Goal: Task Accomplishment & Management: Use online tool/utility

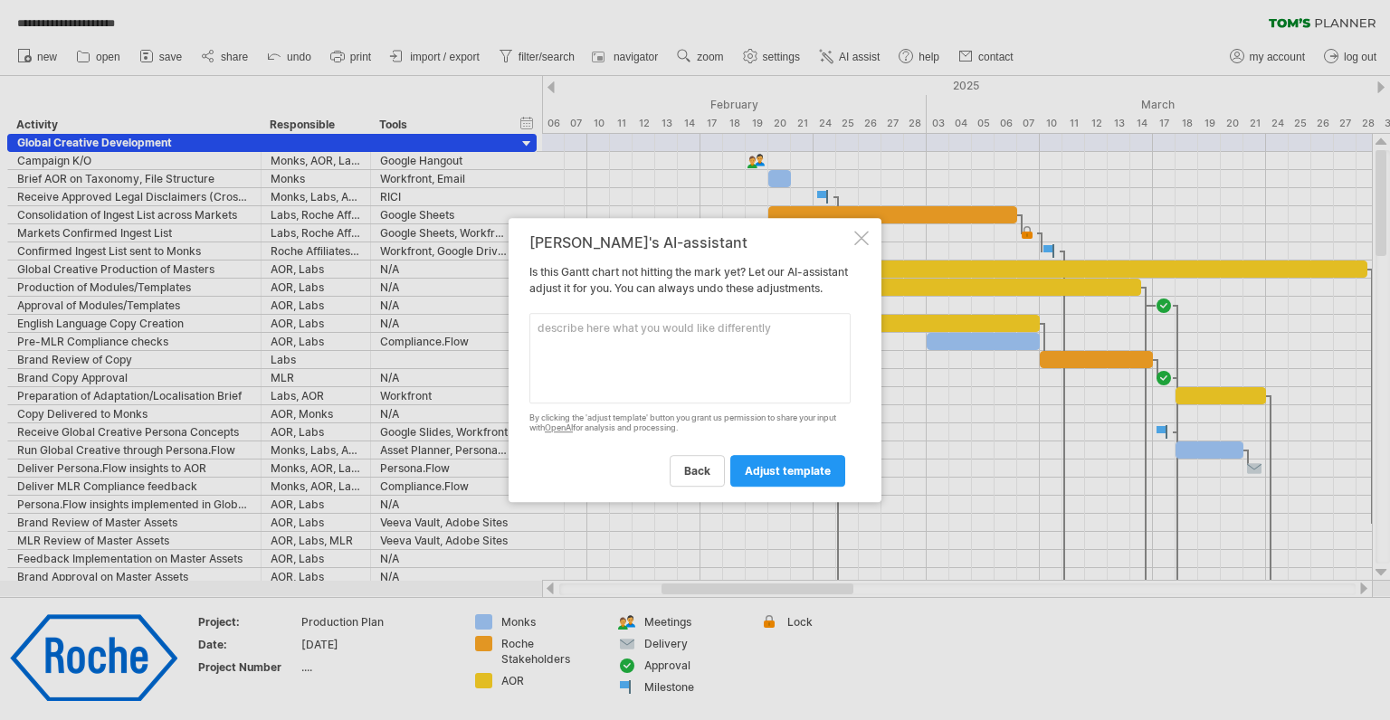
click at [652, 382] on textarea at bounding box center [689, 358] width 321 height 90
click at [655, 329] on textarea at bounding box center [689, 358] width 321 height 90
click at [649, 329] on textarea at bounding box center [689, 358] width 321 height 90
click at [574, 337] on textarea "Adjust start date to [DATE]." at bounding box center [689, 358] width 321 height 90
click at [769, 338] on textarea "Adjust project start date to [DATE]." at bounding box center [689, 358] width 321 height 90
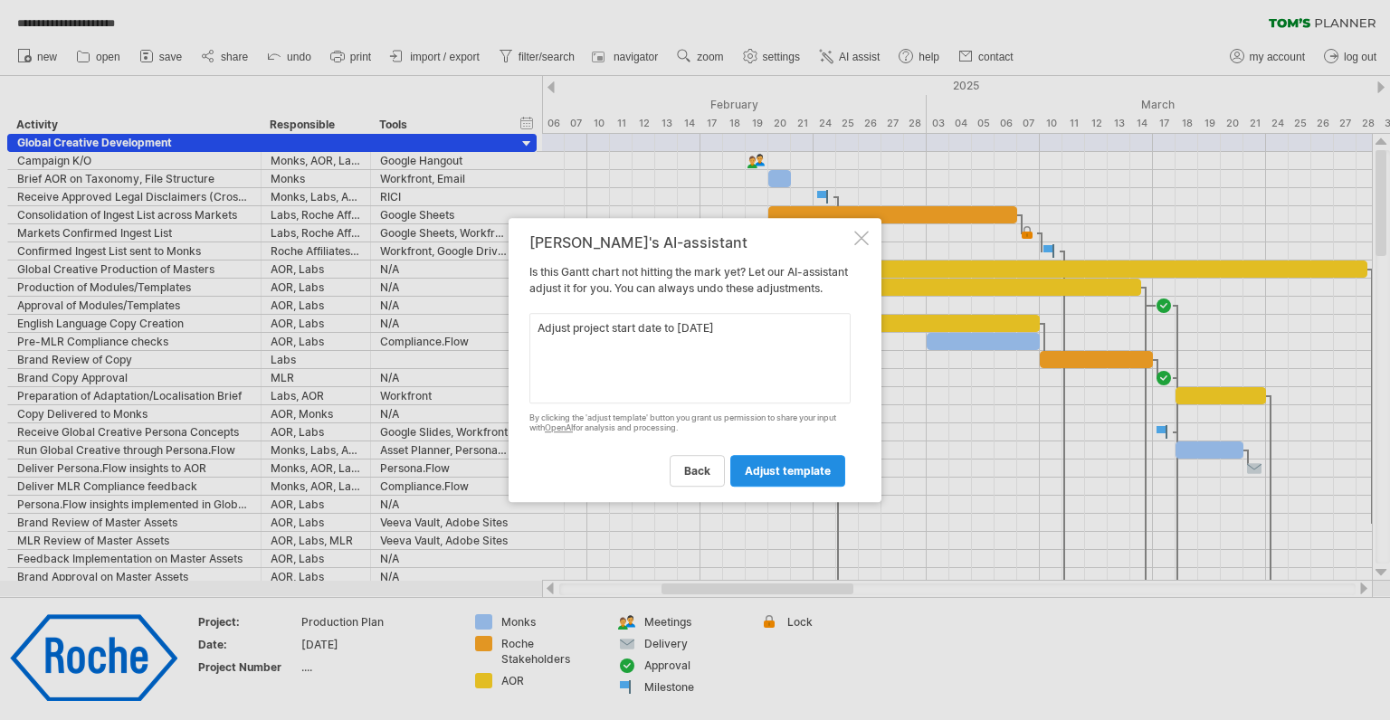
type textarea "Adjust project start date to [DATE]"
click at [767, 475] on span "adjust template" at bounding box center [788, 471] width 86 height 14
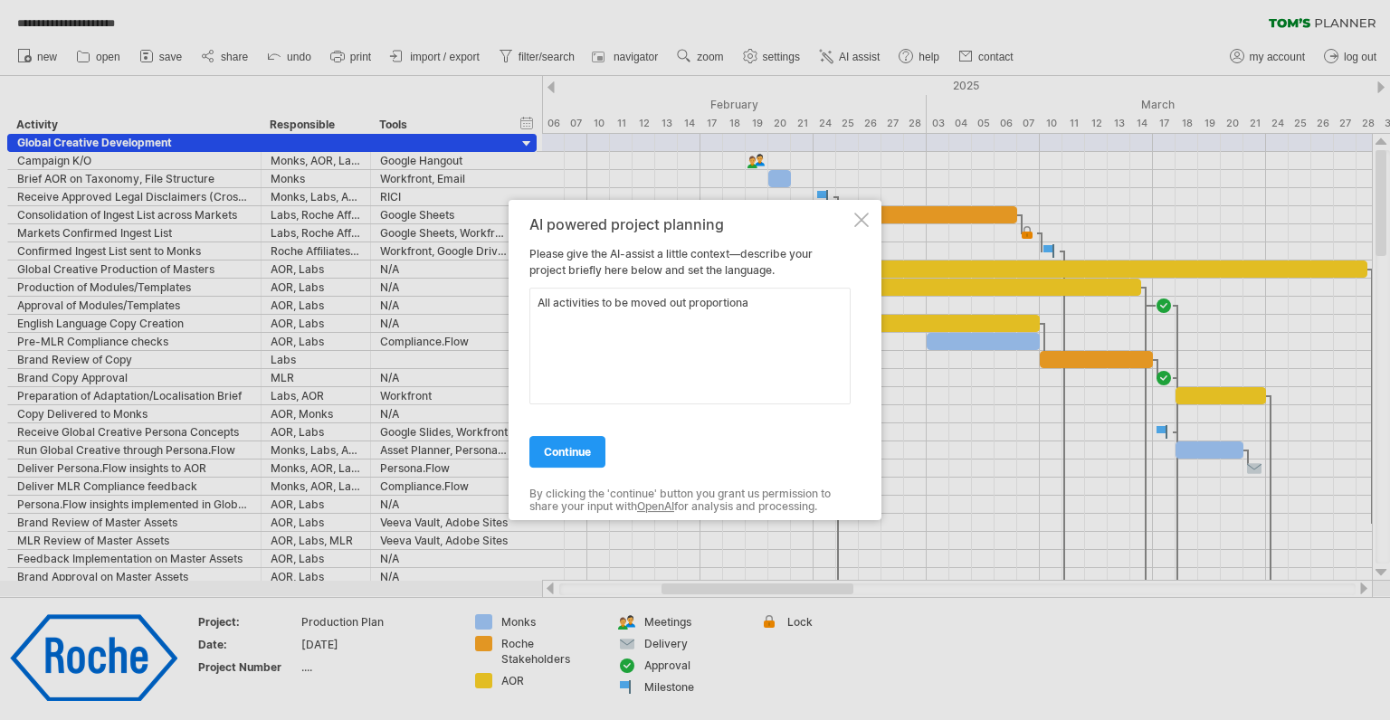
type textarea "All activities to be moved out proportionat"
click at [613, 307] on textarea "All activities to be moved out proportionat" at bounding box center [689, 346] width 321 height 117
click at [579, 438] on link "continue" at bounding box center [567, 452] width 76 height 32
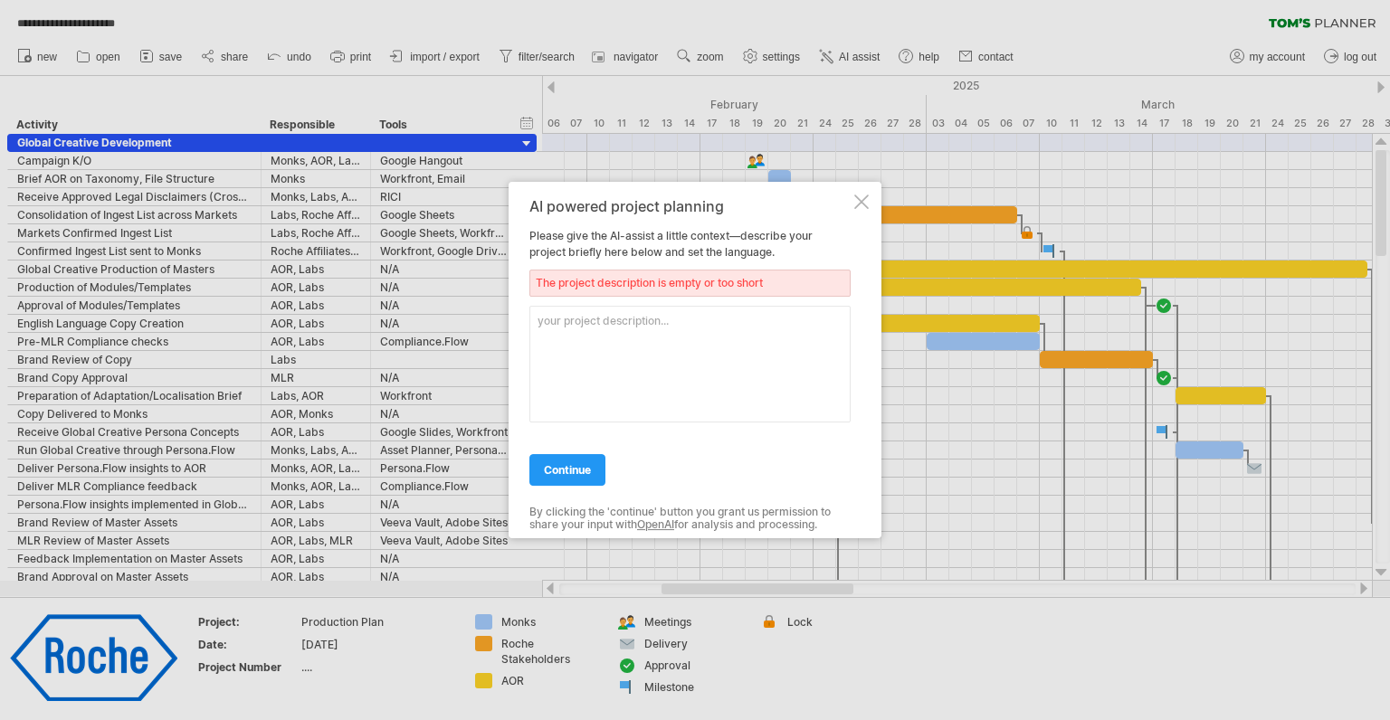
click at [612, 302] on div at bounding box center [689, 360] width 321 height 126
click at [610, 331] on textarea at bounding box center [689, 364] width 321 height 117
type textarea "Content"
drag, startPoint x: 630, startPoint y: 322, endPoint x: 470, endPoint y: 320, distance: 159.2
click at [471, 321] on div "**********" at bounding box center [695, 360] width 1390 height 720
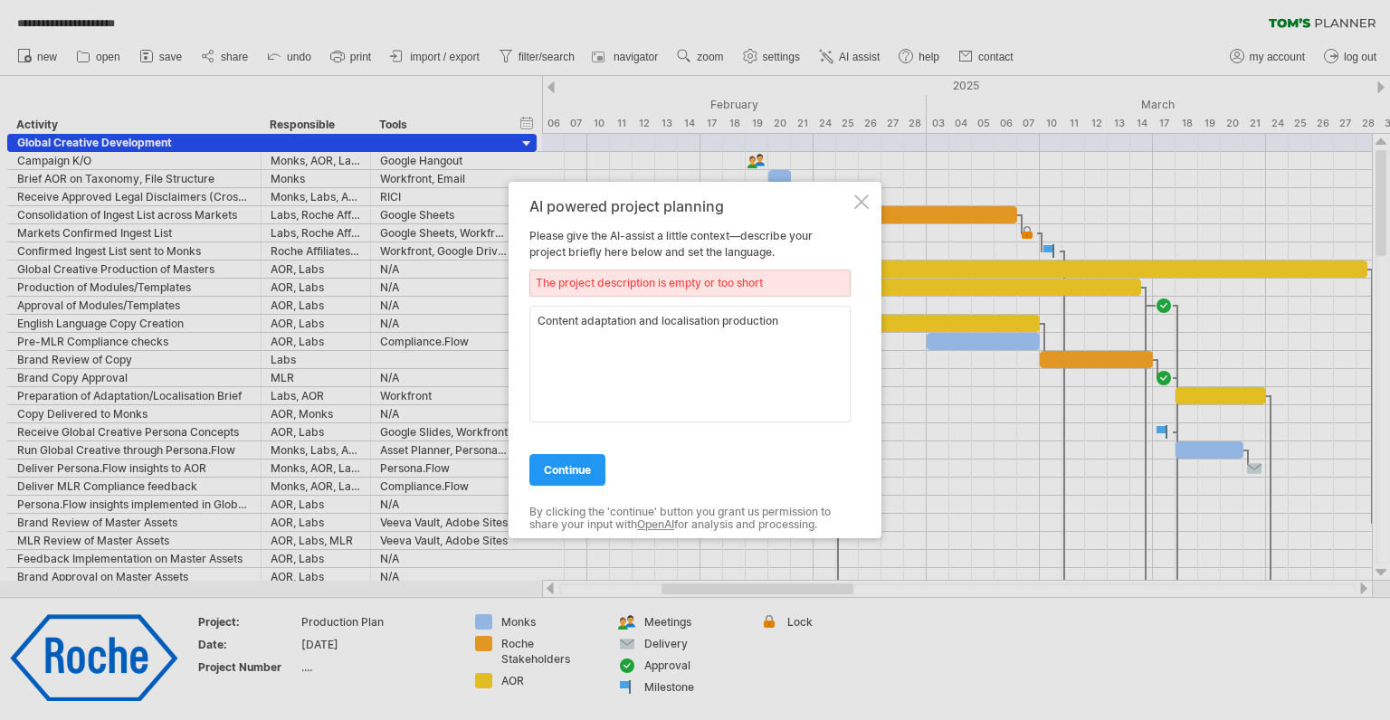
click at [625, 330] on textarea "Content adaptation and localisation production" at bounding box center [689, 364] width 321 height 117
click at [713, 325] on textarea "Content adaptation and localisation production" at bounding box center [689, 364] width 321 height 117
click at [776, 324] on textarea "Content adaptation and localisation production" at bounding box center [689, 364] width 321 height 117
click at [821, 297] on div "Content adaptation and localisation production" at bounding box center [689, 360] width 321 height 126
click at [808, 313] on textarea "Content adaptation and localisation production" at bounding box center [689, 364] width 321 height 117
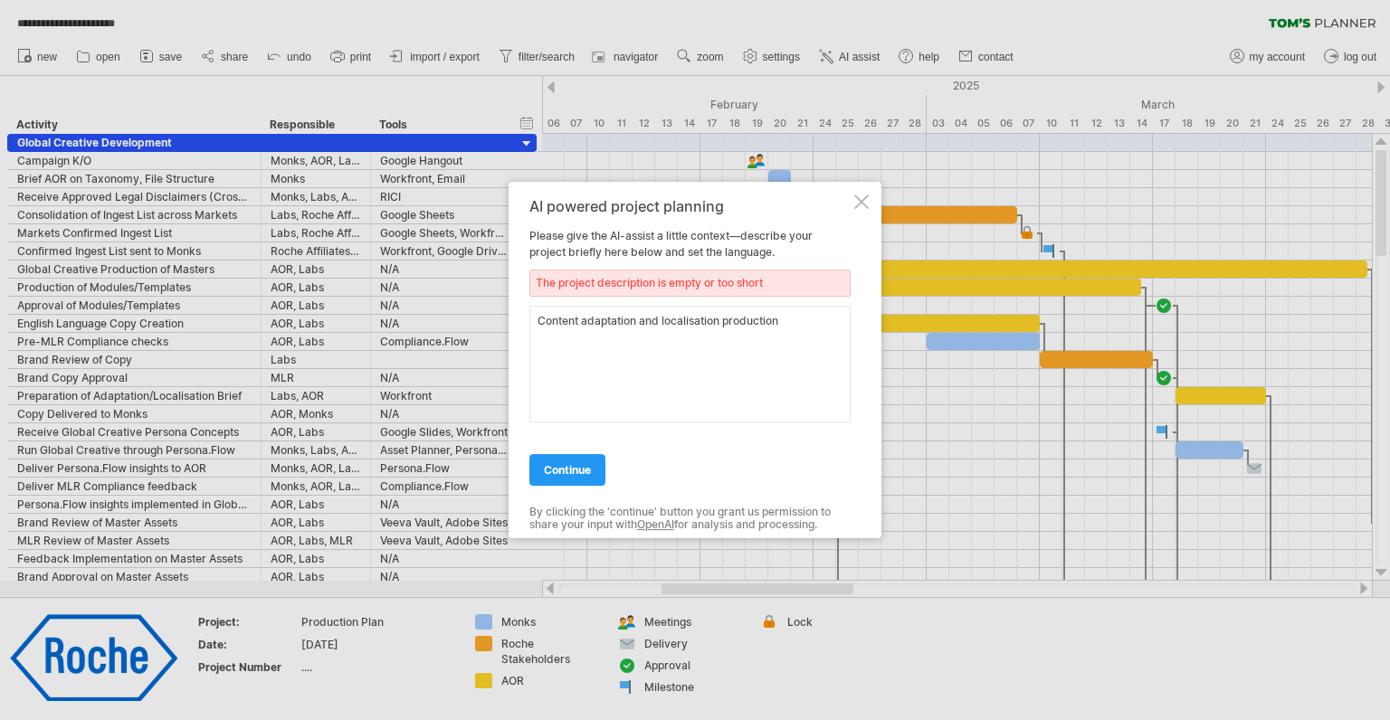
click at [814, 325] on textarea "Content adaptation and localisation production" at bounding box center [689, 364] width 321 height 117
type textarea "Content adaptation and localisation production at scale"
click at [574, 466] on span "continue" at bounding box center [567, 470] width 47 height 14
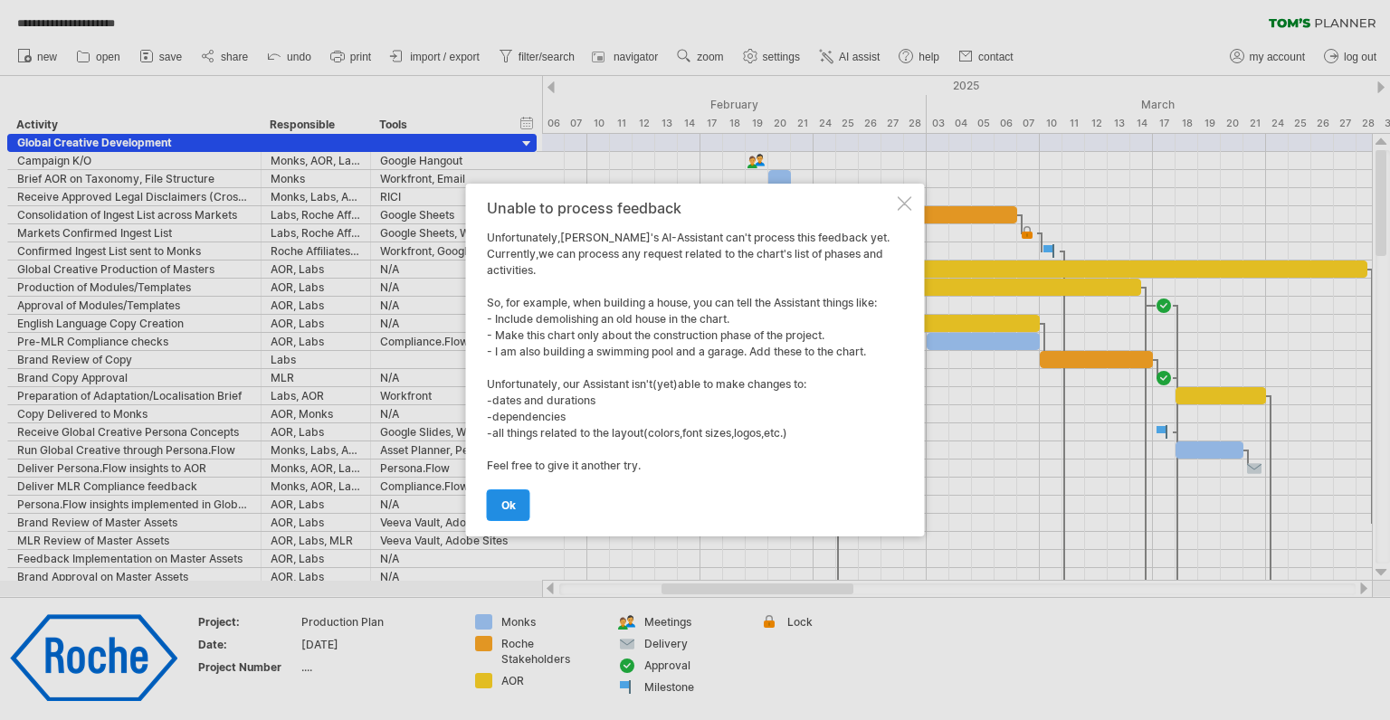
click at [510, 507] on span "ok" at bounding box center [508, 506] width 14 height 14
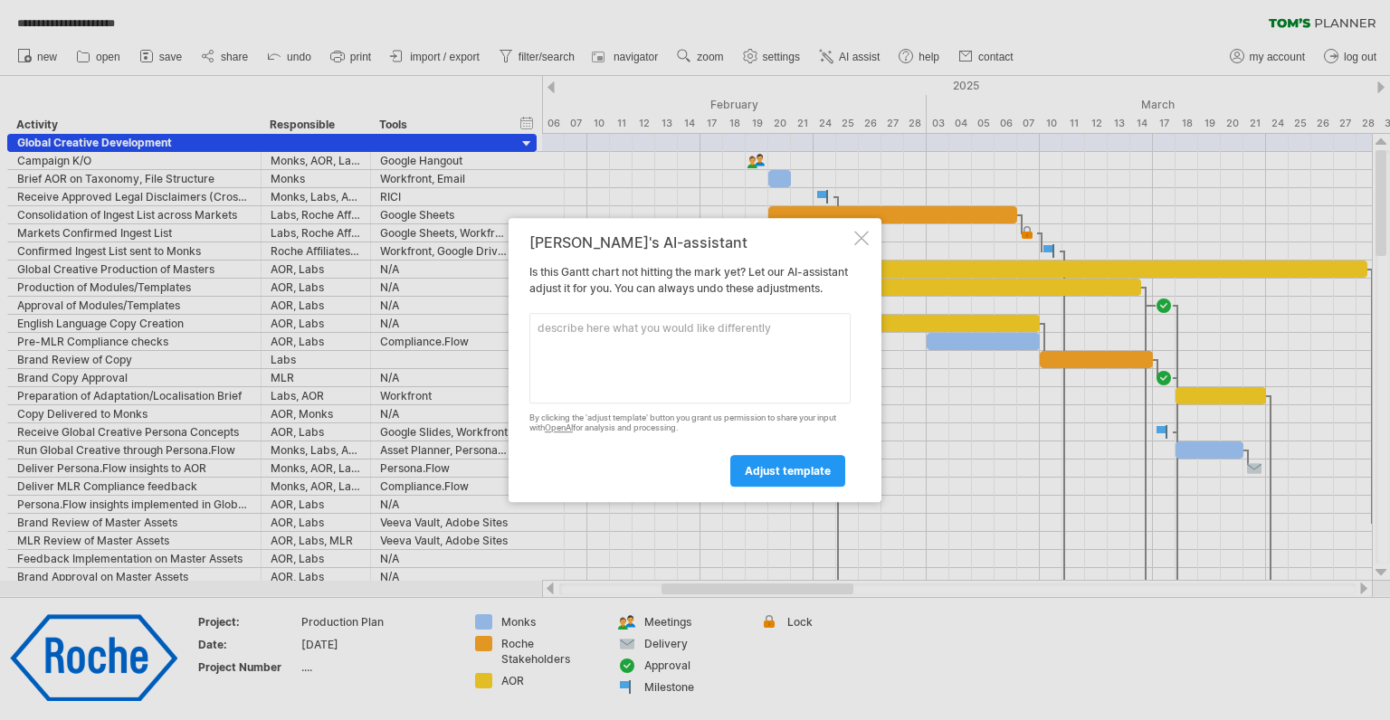
click at [859, 221] on div "[PERSON_NAME]'s AI-assistant Is this [PERSON_NAME] chart not hitting the mark y…" at bounding box center [694, 360] width 373 height 284
click at [854, 231] on div at bounding box center [861, 238] width 14 height 14
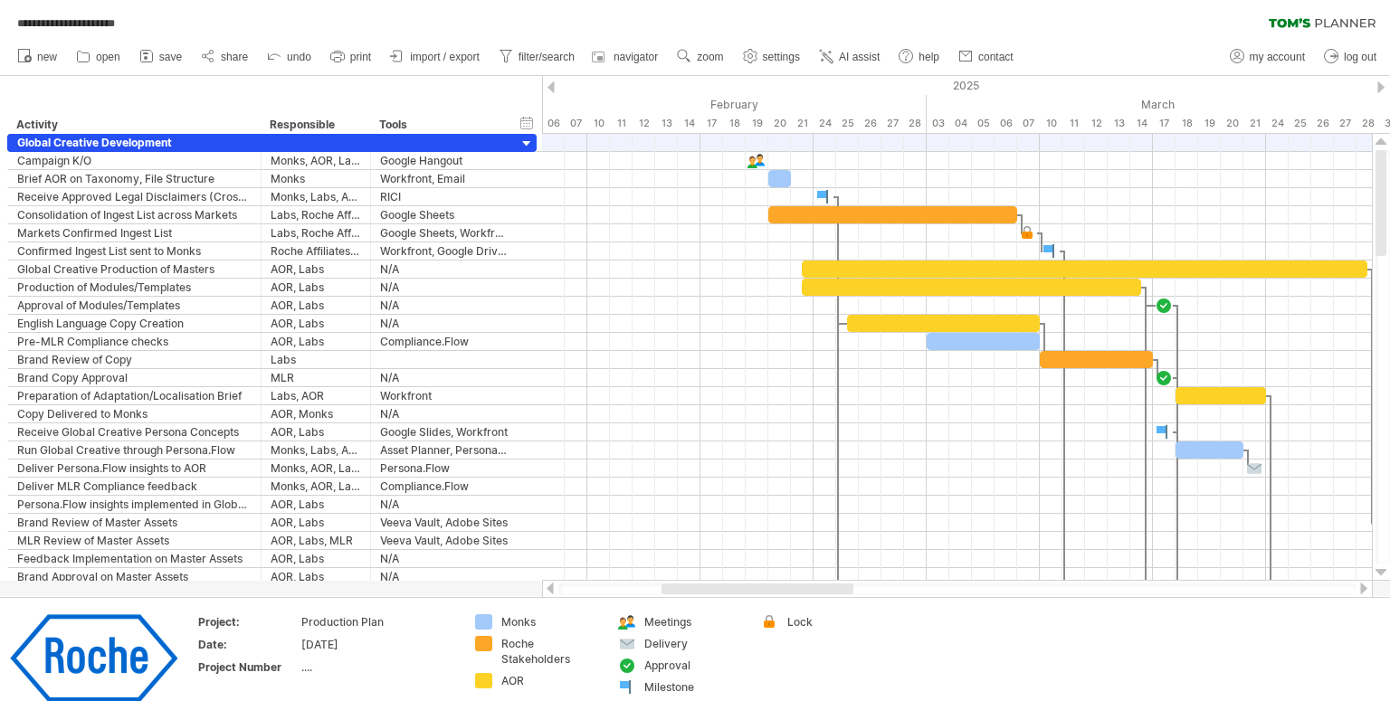
click at [66, 38] on ul "new open" at bounding box center [514, 57] width 1012 height 38
click at [81, 52] on icon at bounding box center [84, 57] width 12 height 11
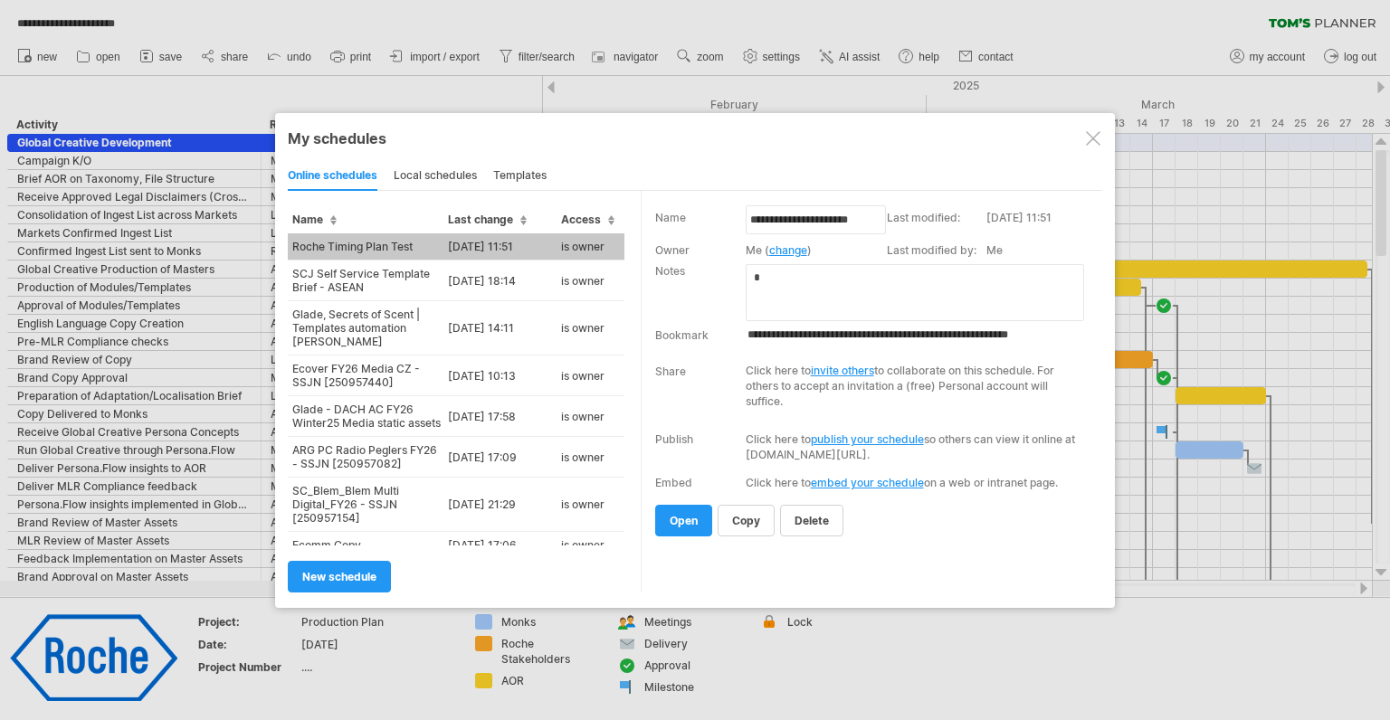
click at [814, 524] on span "delete" at bounding box center [811, 521] width 34 height 14
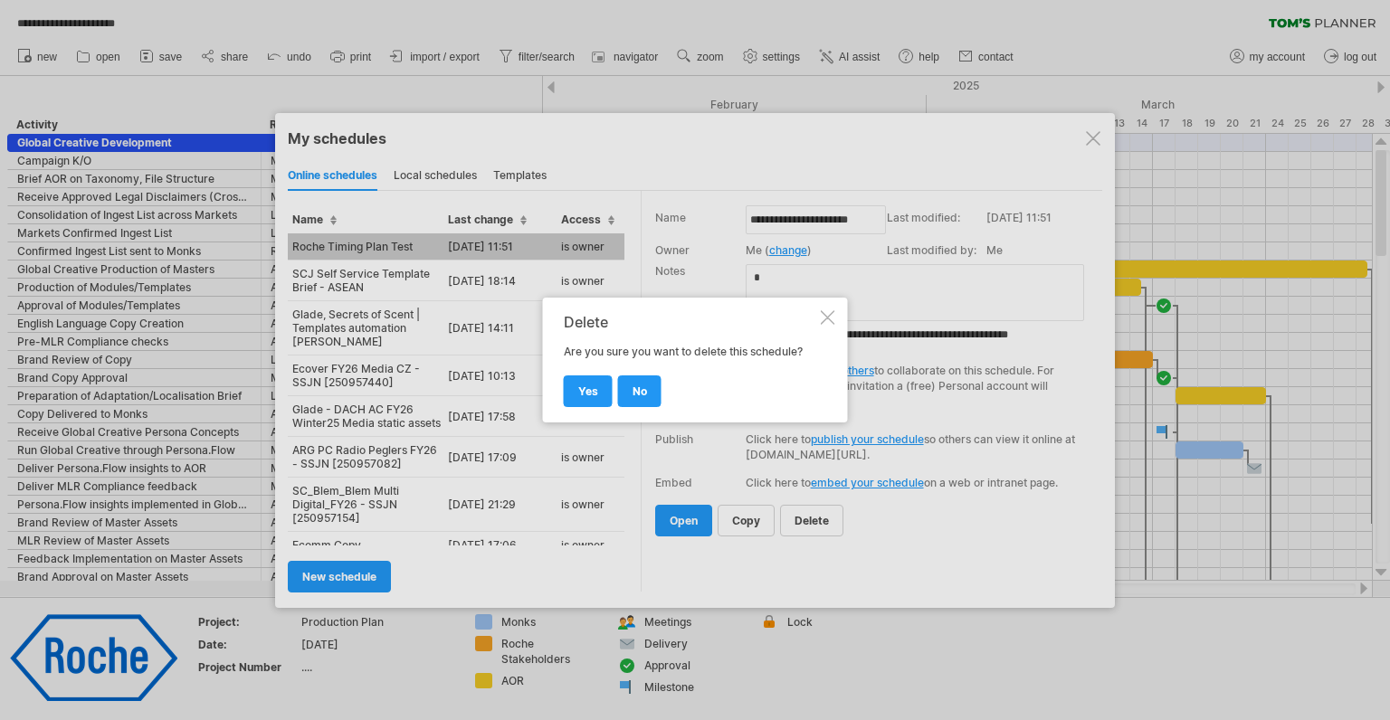
click at [593, 393] on span "yes" at bounding box center [588, 392] width 20 height 14
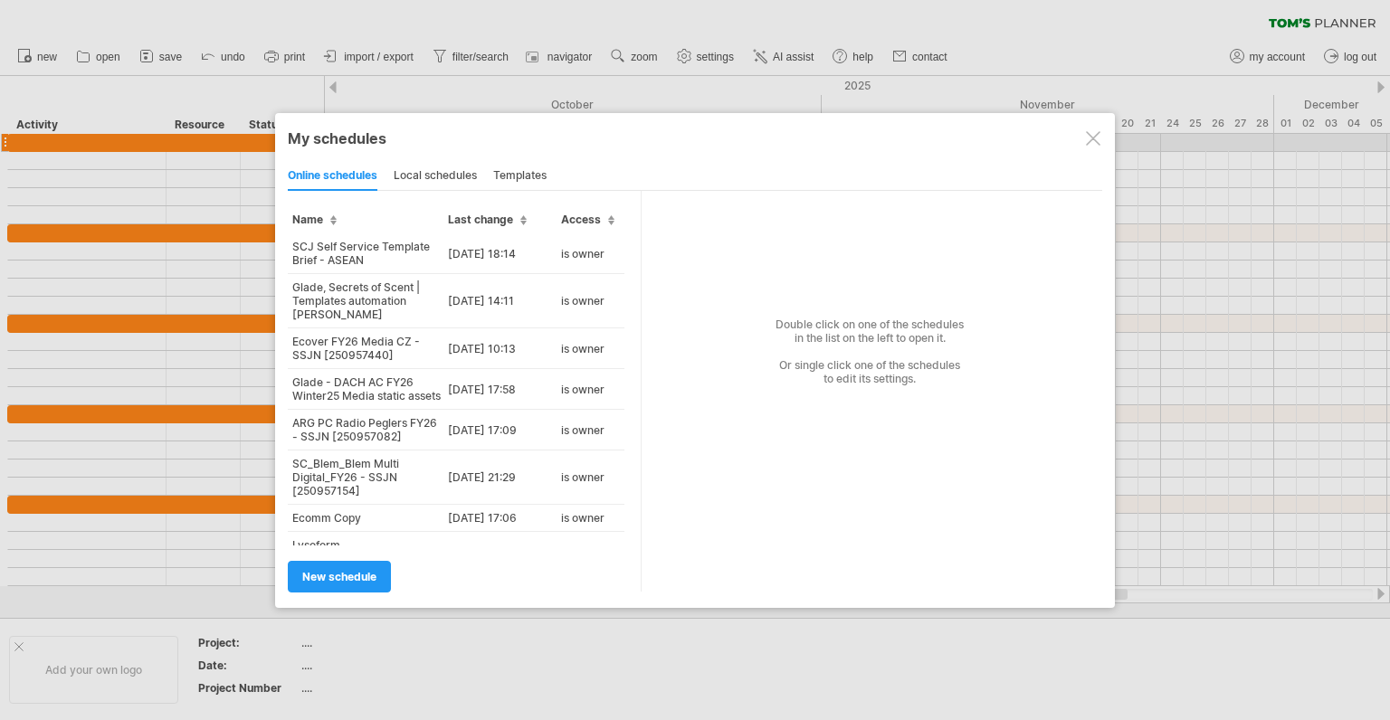
click at [1097, 140] on div at bounding box center [1093, 138] width 14 height 14
